Goal: Information Seeking & Learning: Learn about a topic

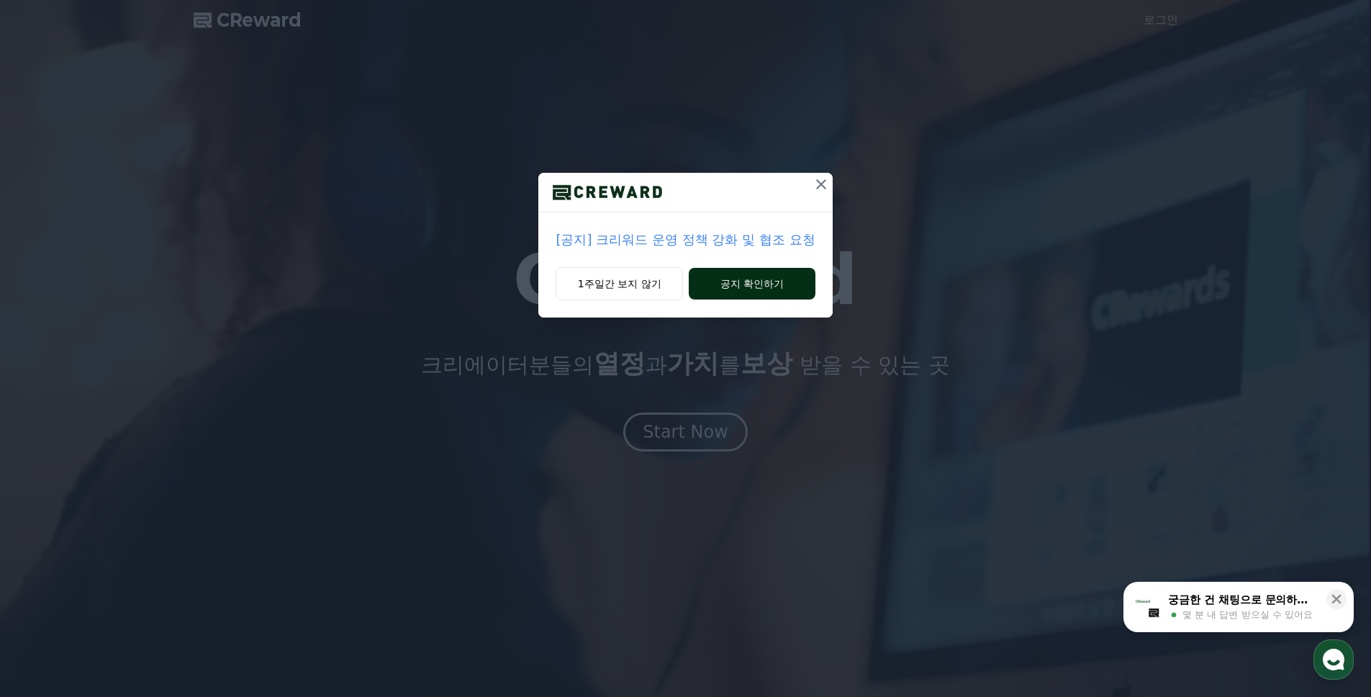
click at [716, 284] on button "공지 확인하기" at bounding box center [752, 284] width 126 height 32
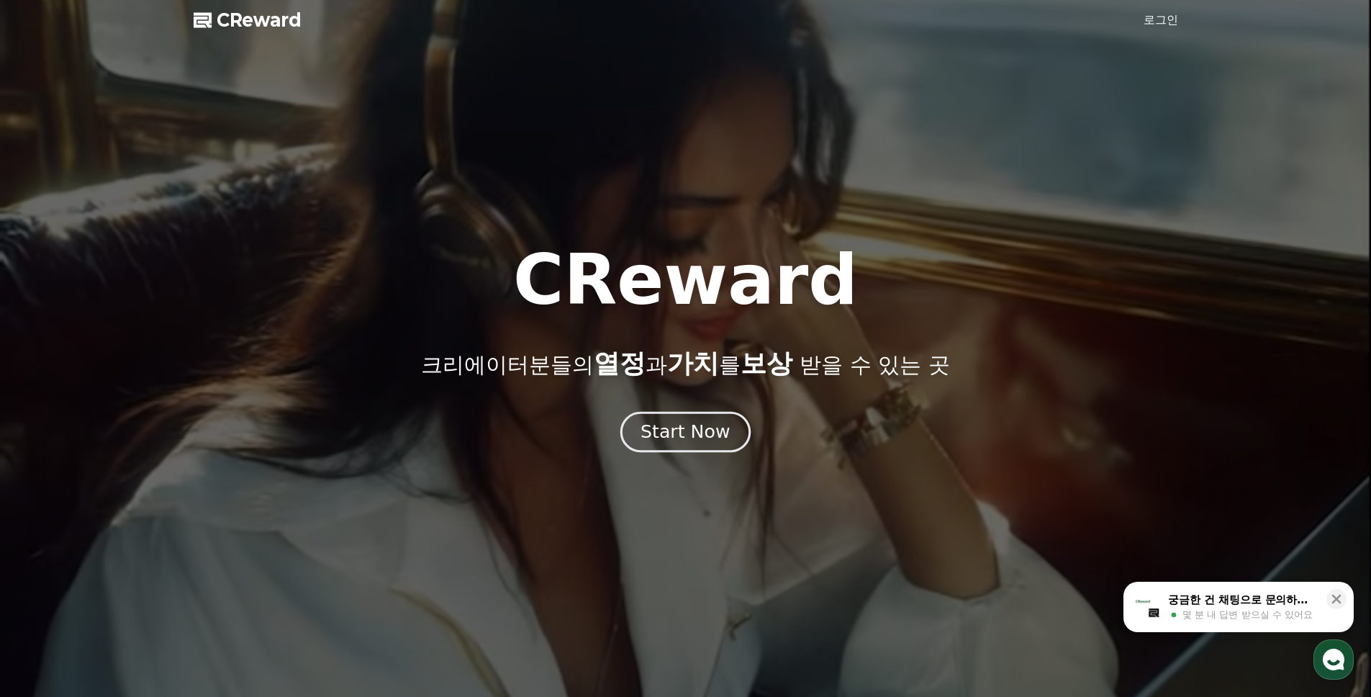
click at [678, 436] on div "Start Now" at bounding box center [685, 432] width 89 height 24
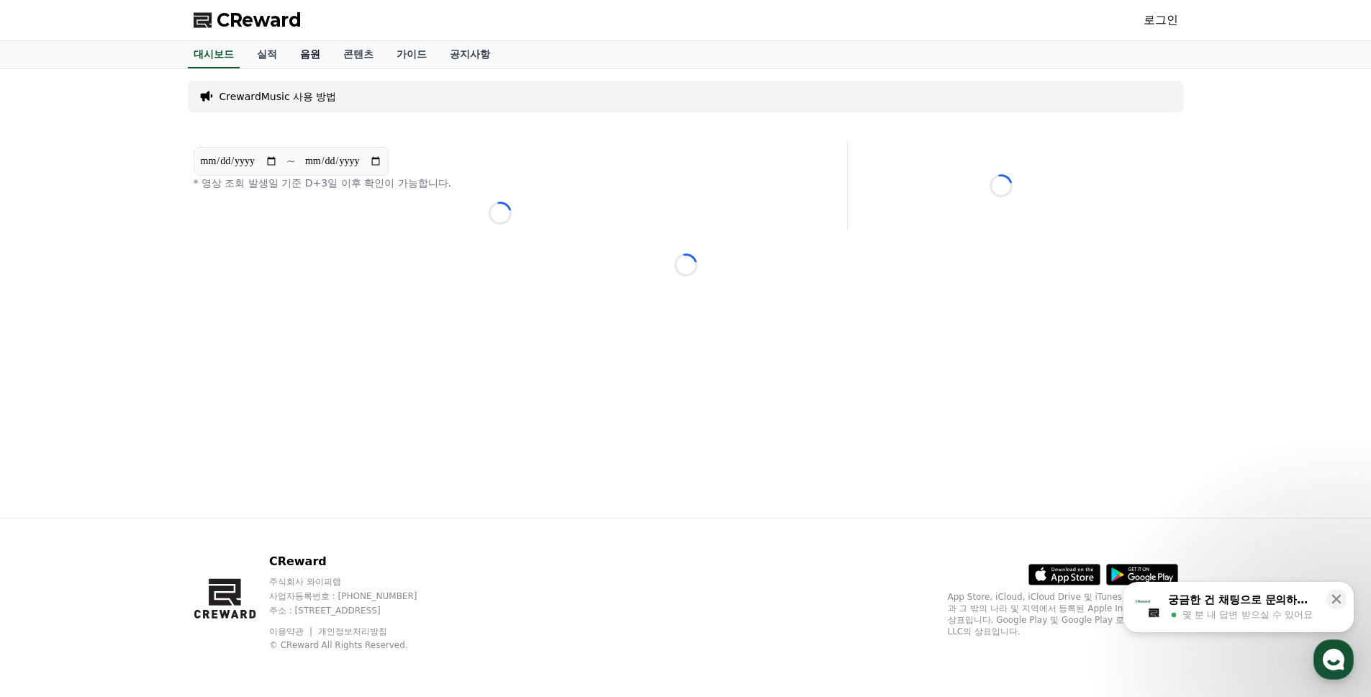
click at [310, 53] on link "음원" at bounding box center [310, 54] width 43 height 27
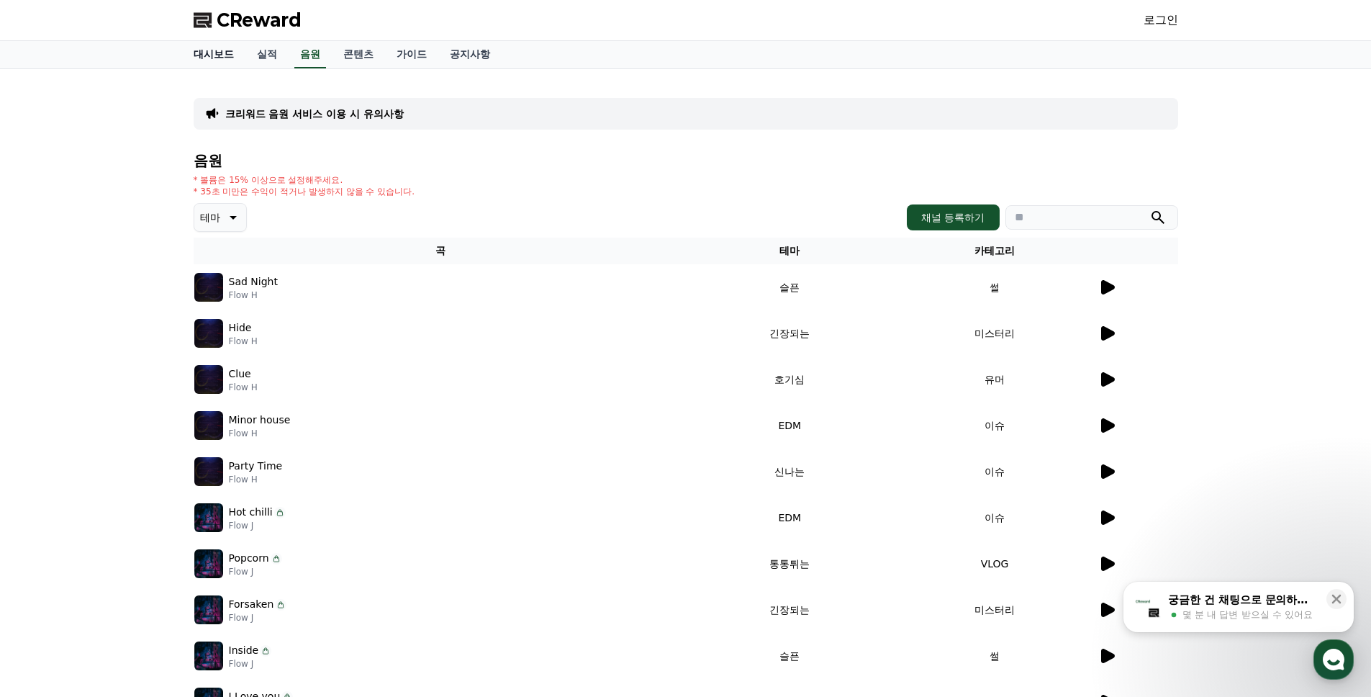
click at [216, 54] on link "대시보드" at bounding box center [213, 54] width 63 height 27
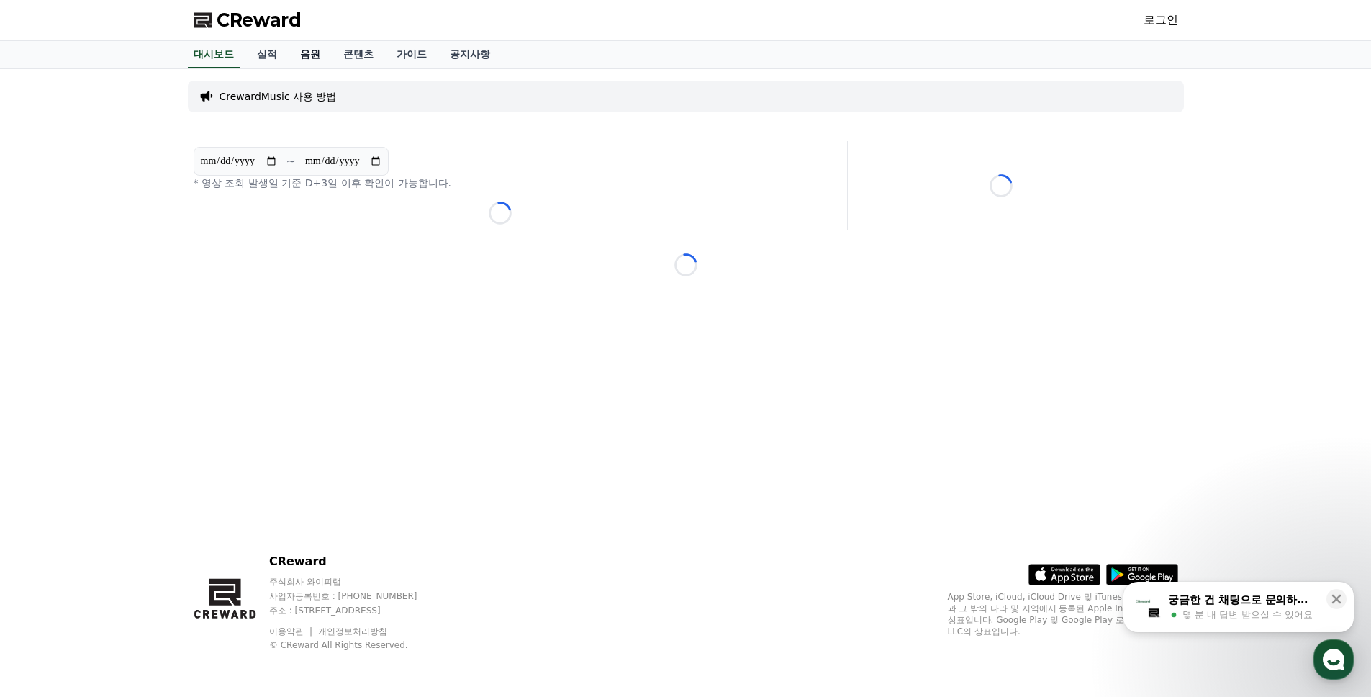
click at [312, 57] on link "음원" at bounding box center [310, 54] width 43 height 27
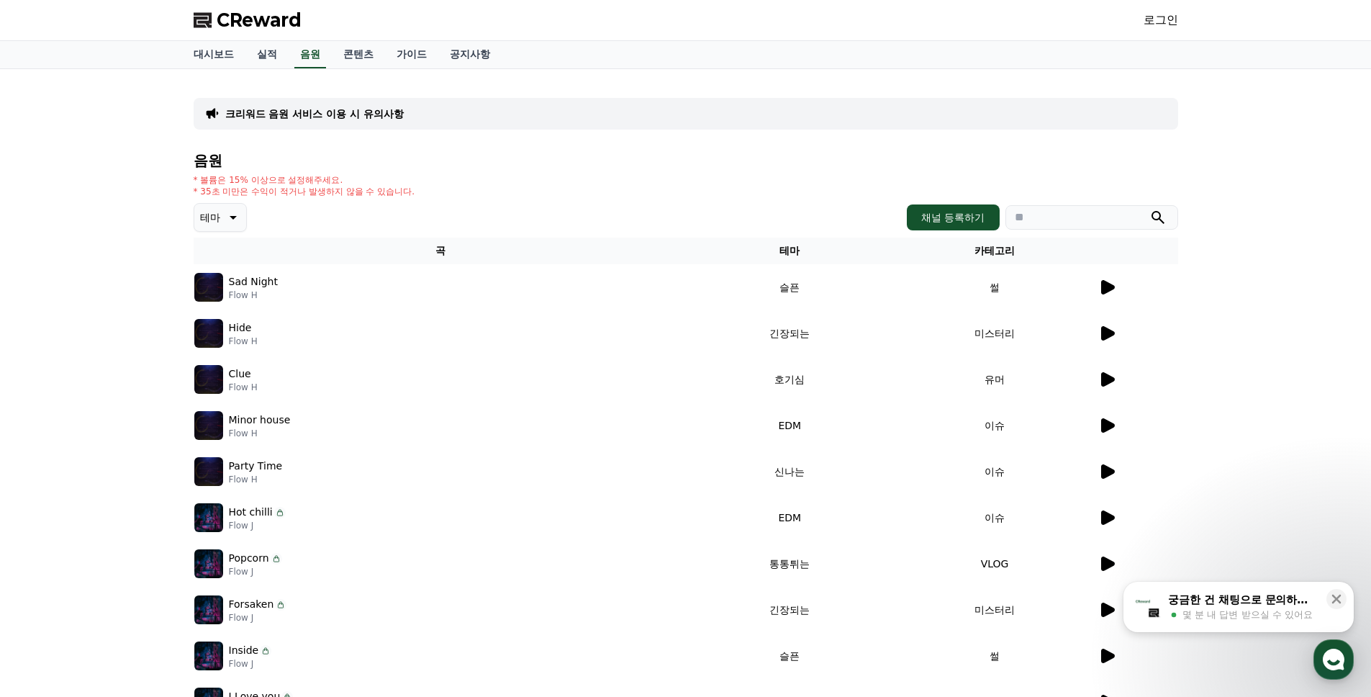
click at [1101, 288] on icon at bounding box center [1108, 287] width 14 height 14
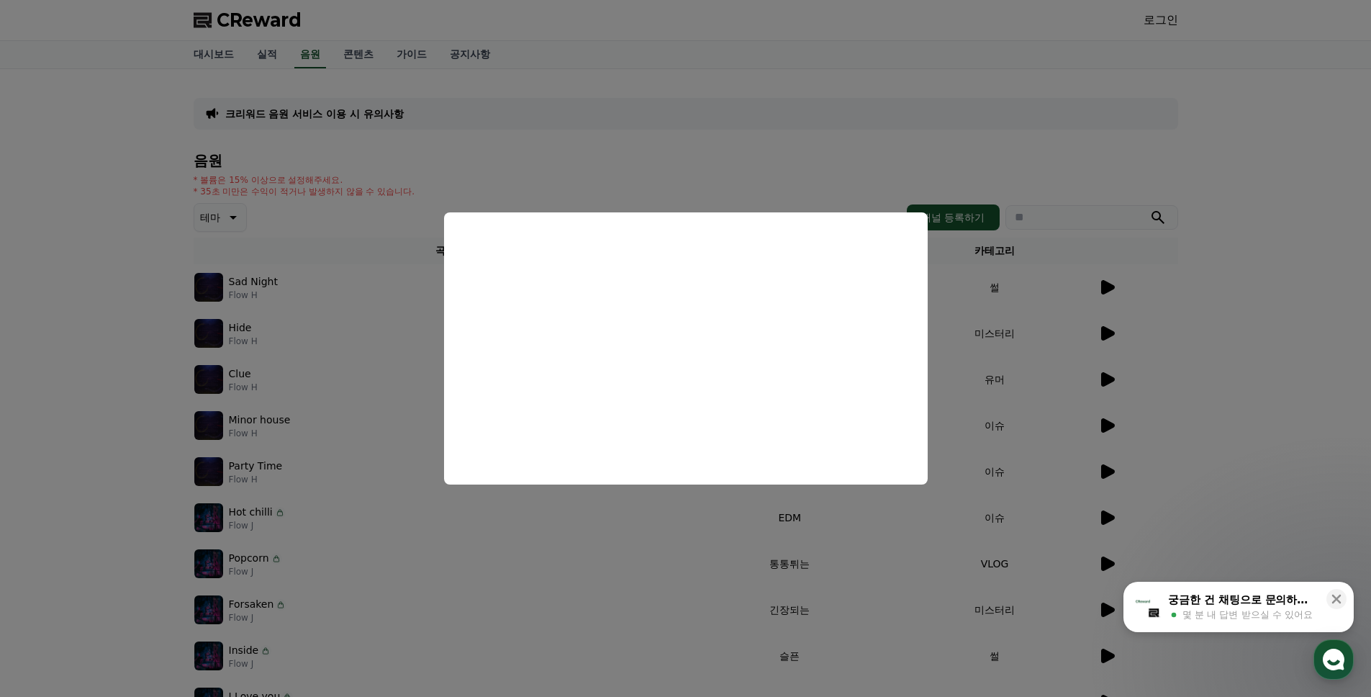
click at [640, 166] on button "close modal" at bounding box center [685, 348] width 1371 height 697
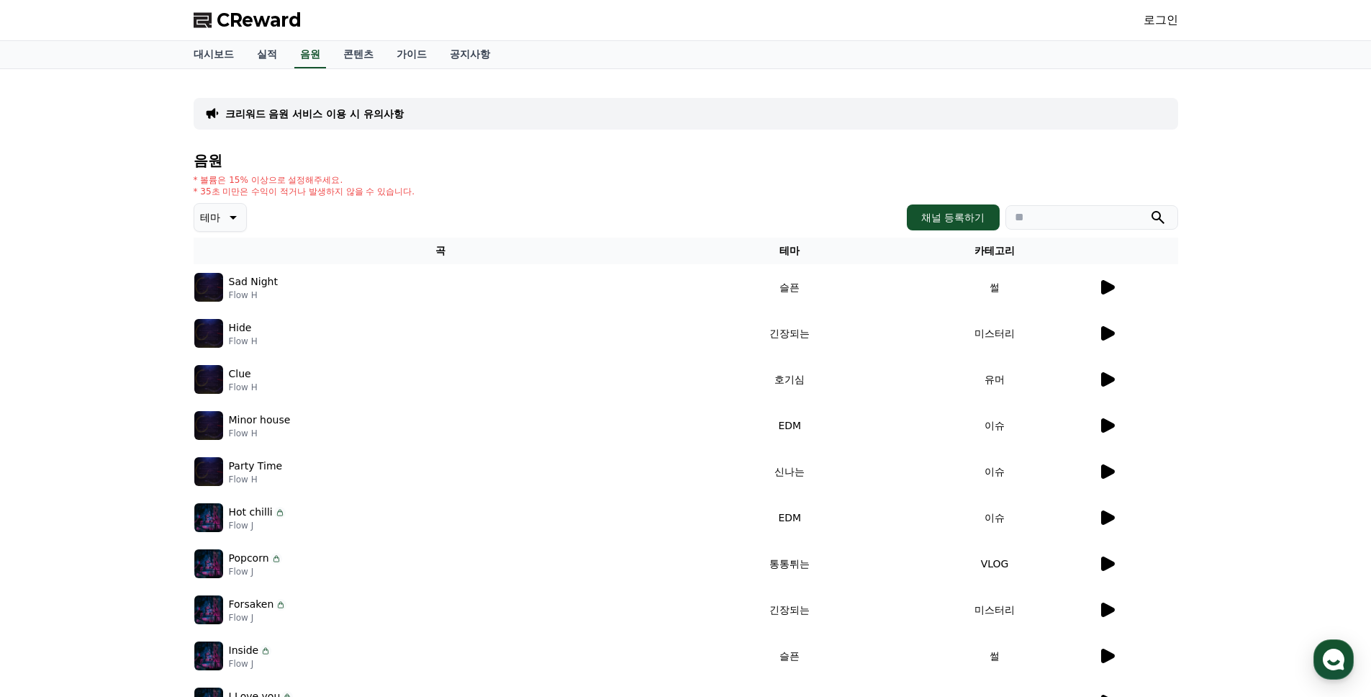
click at [230, 220] on icon at bounding box center [231, 217] width 17 height 17
drag, startPoint x: 125, startPoint y: 208, endPoint x: 139, endPoint y: 204, distance: 14.8
click at [124, 207] on div "크리워드 음원 서비스 이용 시 유의사항 음원 * 볼륨은 15% 이상으로 설정해주세요. * 35초 미만은 수익이 적거나 발생하지 않을 수 있습니…" at bounding box center [685, 417] width 1371 height 696
click at [353, 60] on link "콘텐츠" at bounding box center [358, 54] width 53 height 27
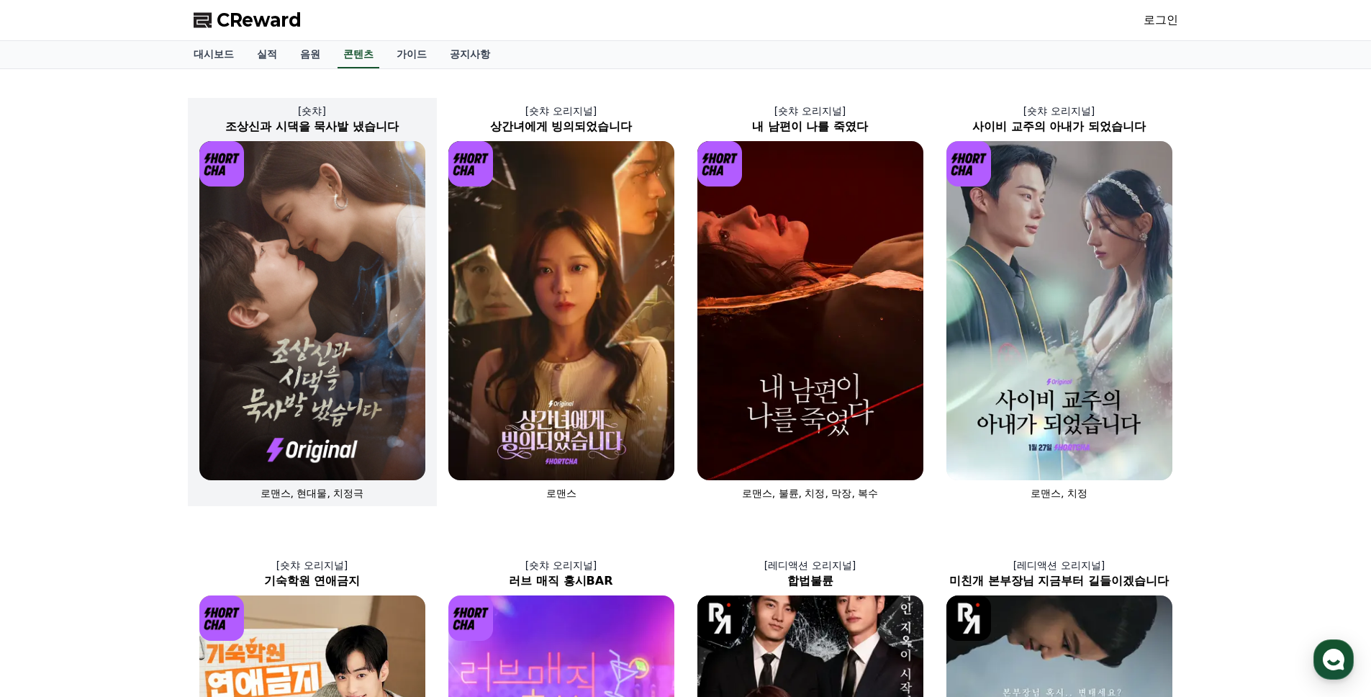
drag, startPoint x: 258, startPoint y: 229, endPoint x: 265, endPoint y: 228, distance: 7.2
click at [258, 229] on img at bounding box center [312, 310] width 226 height 339
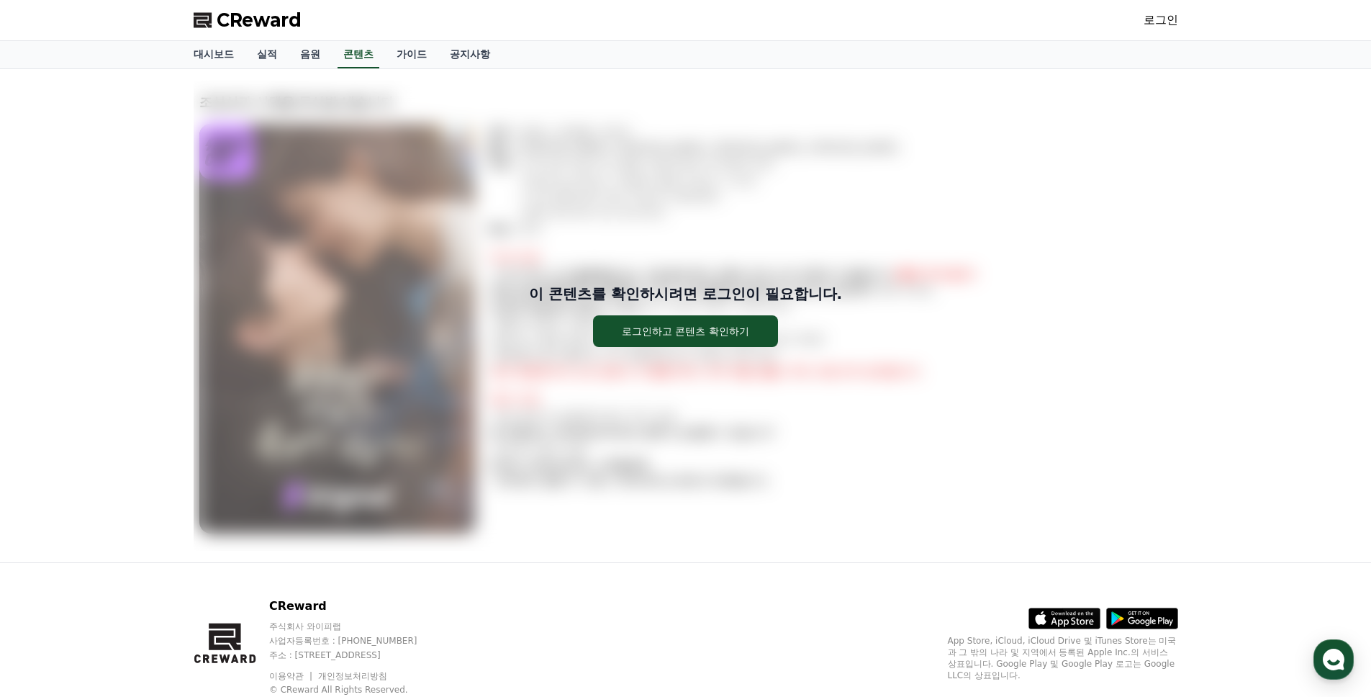
click at [86, 222] on div "이 콘텐츠를 확인하시려면 로그인이 필요합니다. 로그인하고 콘텐츠 확인하기 조상신과 시댁을 묵사발 냈습니다 장르 : 로맨스, 현대물, 치정극 출…" at bounding box center [685, 315] width 1371 height 493
